Goal: Navigation & Orientation: Find specific page/section

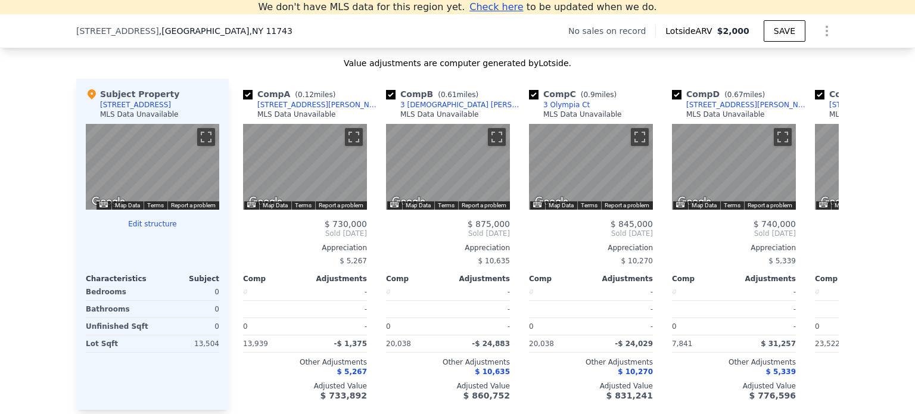
scroll to position [1140, 0]
click at [203, 141] on button "Toggle fullscreen view" at bounding box center [206, 137] width 18 height 18
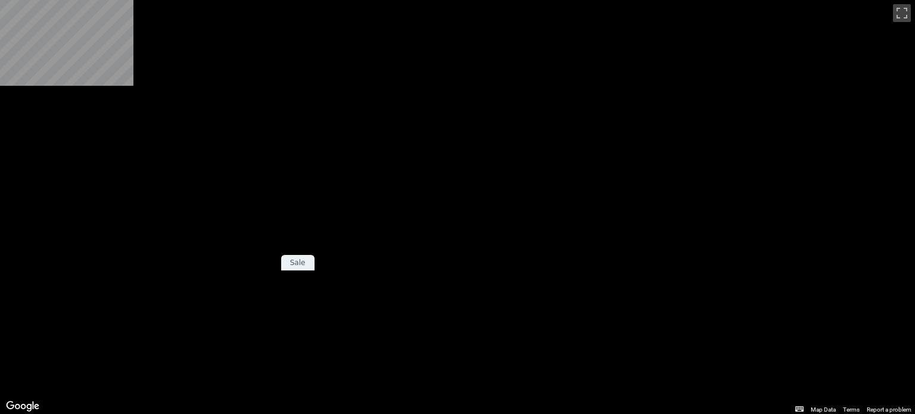
scroll to position [0, 0]
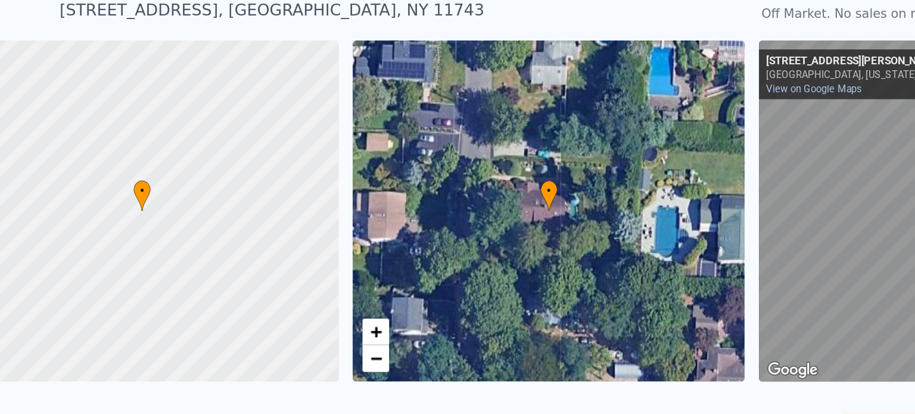
click at [129, 219] on div at bounding box center [132, 214] width 316 height 275
click at [399, 214] on icon at bounding box center [405, 204] width 12 height 21
click at [402, 212] on icon at bounding box center [405, 204] width 12 height 21
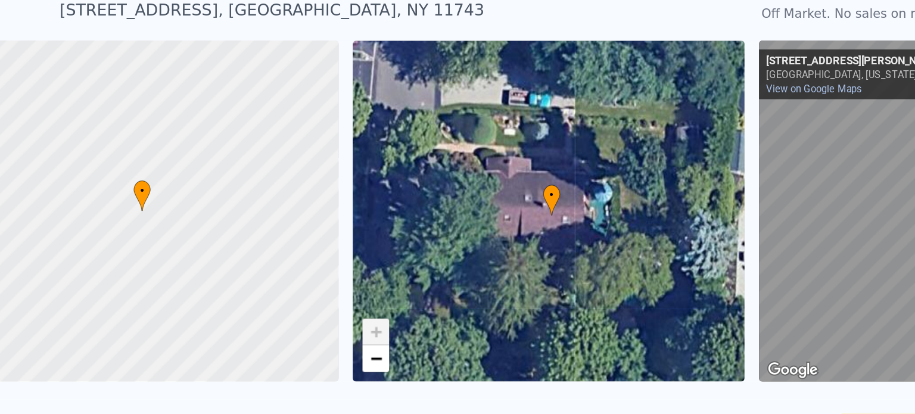
click at [402, 212] on icon at bounding box center [406, 207] width 12 height 21
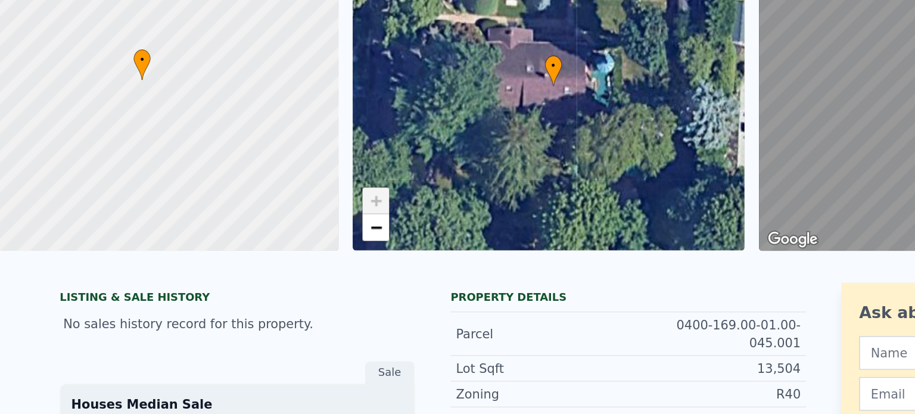
scroll to position [255, 0]
